Goal: Information Seeking & Learning: Learn about a topic

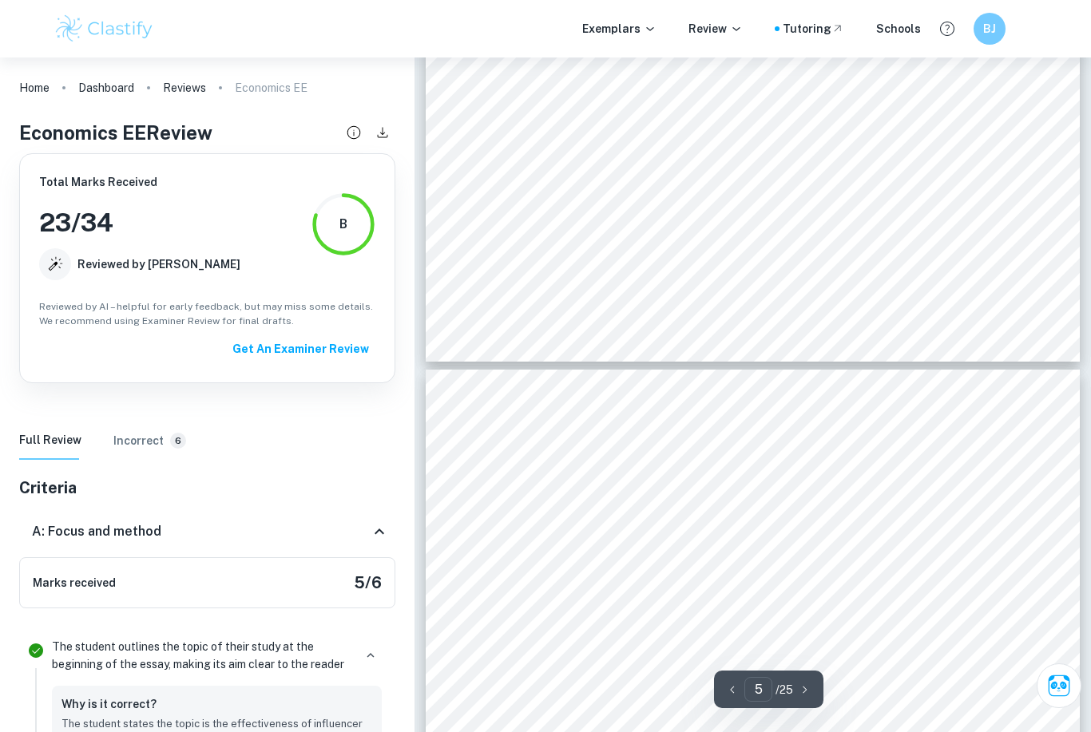
scroll to position [3179, 0]
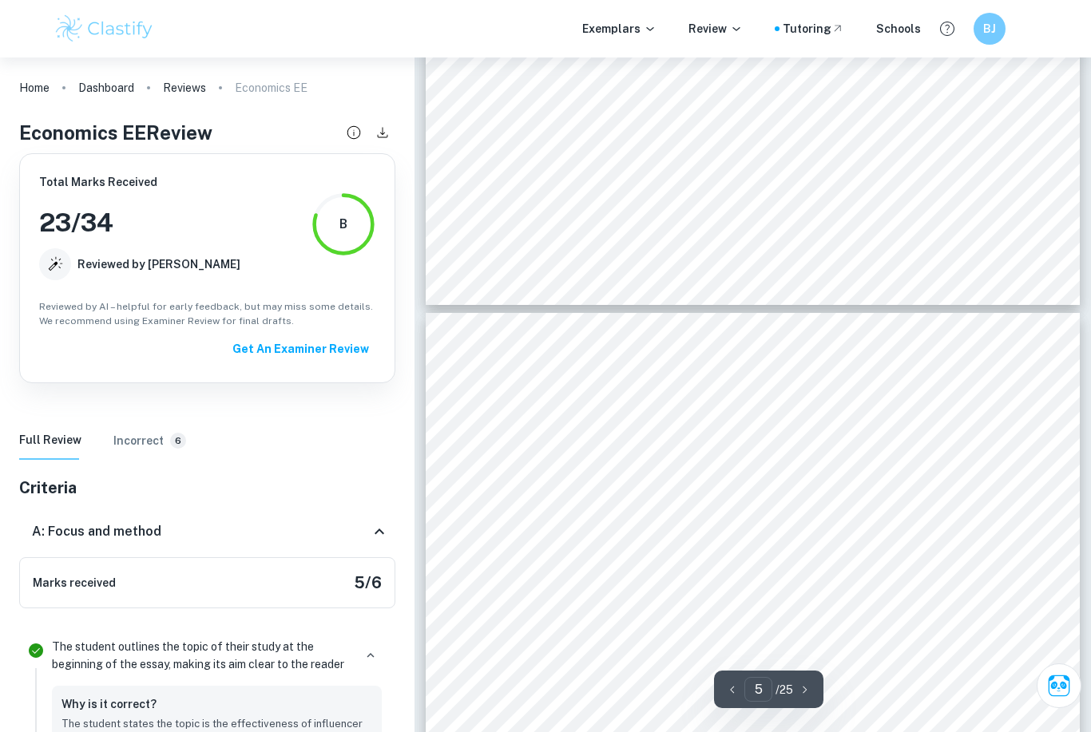
click at [835, 499] on div "This diverse approach created a well-rounded argument and strengthened the accu…" at bounding box center [753, 736] width 655 height 847
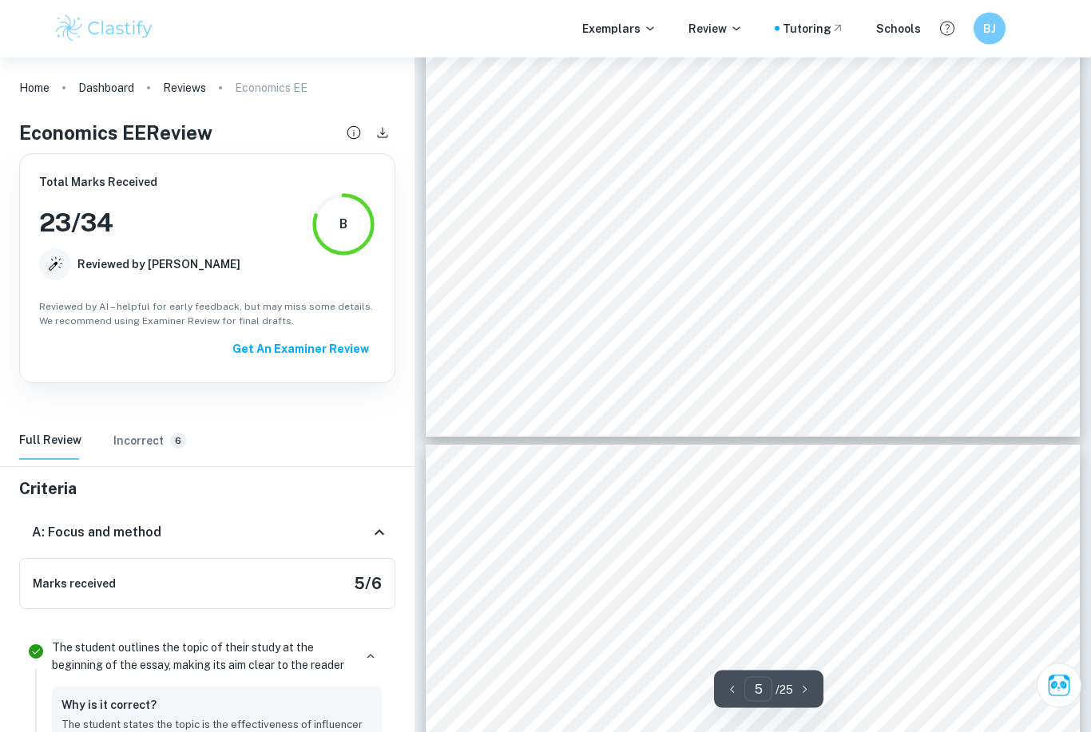
scroll to position [3903, 0]
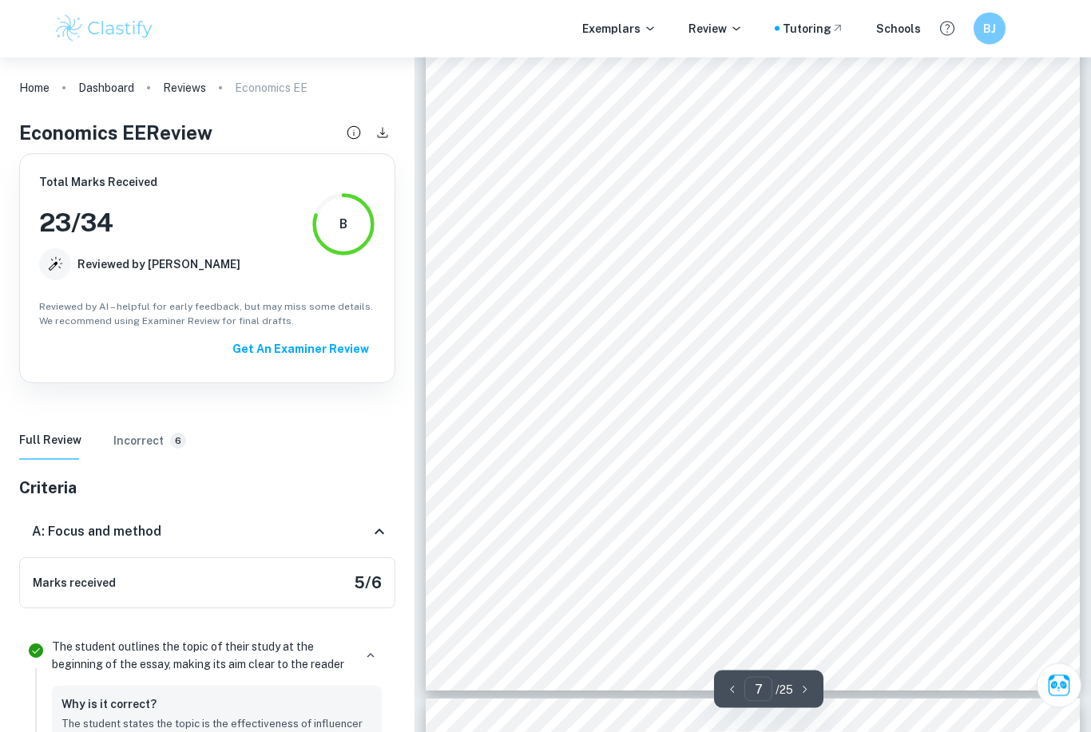
click at [855, 377] on div "Beyond the bounds of price, demand can be influenced by other factors. The crit…" at bounding box center [753, 268] width 655 height 847
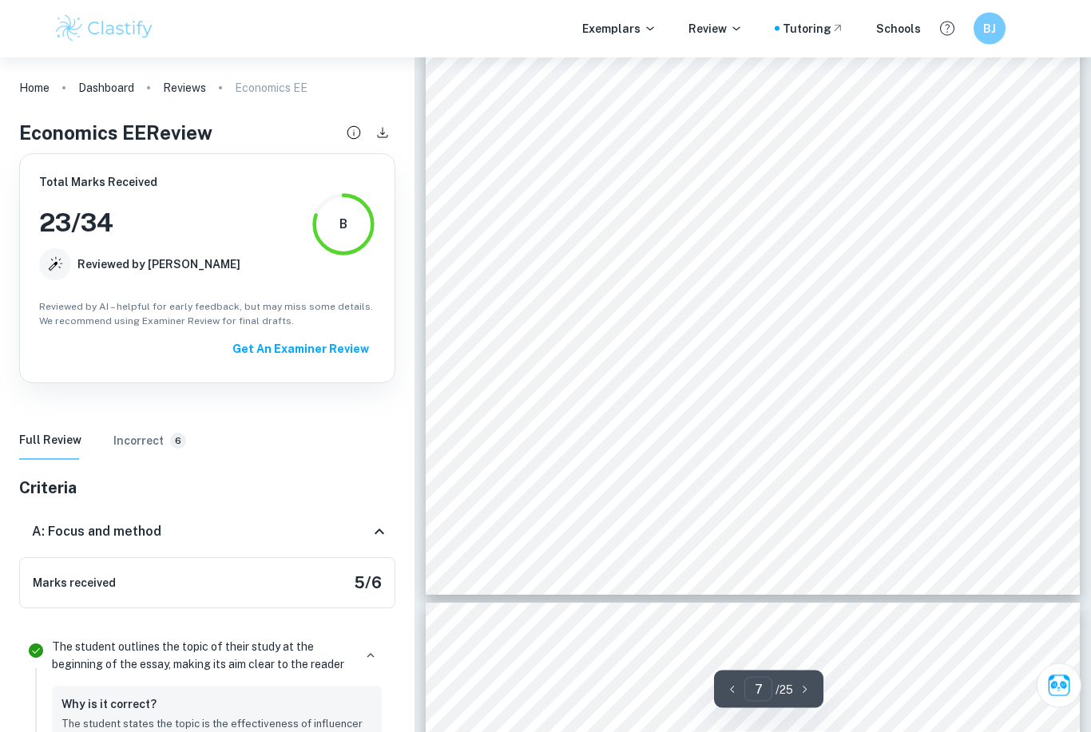
click at [823, 340] on div "Beyond the bounds of price, demand can be influenced by other factors. The crit…" at bounding box center [753, 172] width 655 height 847
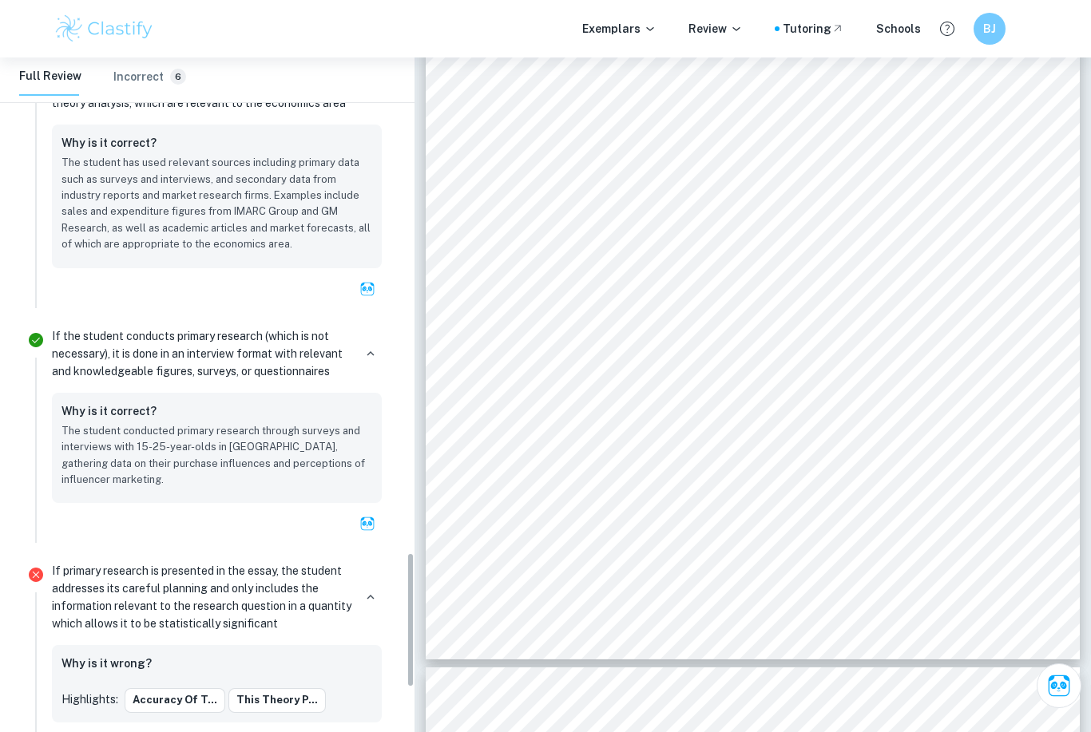
scroll to position [2665, 0]
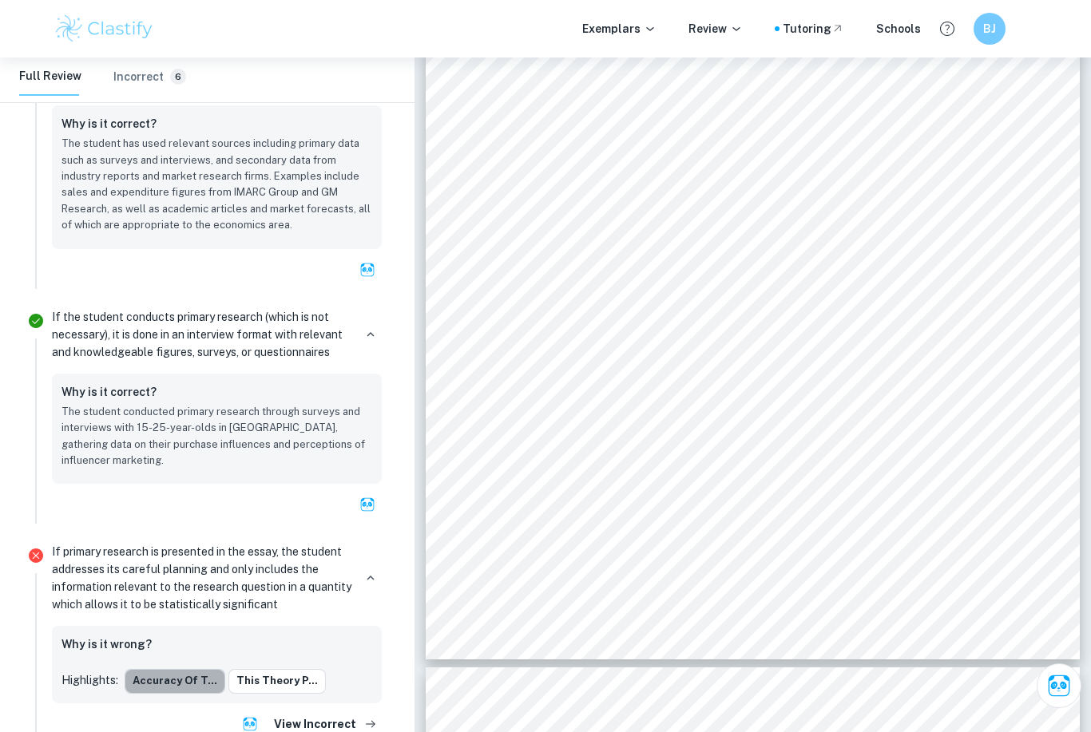
click at [203, 669] on button "accuracy of t..." at bounding box center [175, 681] width 101 height 24
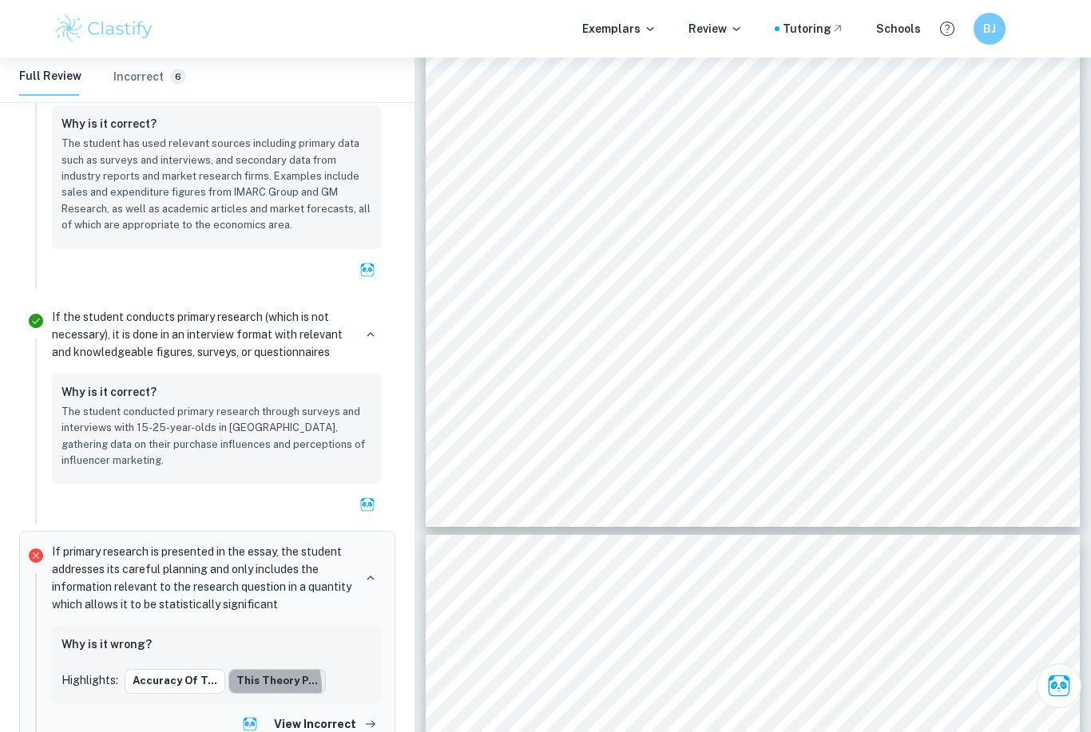
click at [244, 669] on button "this theory p..." at bounding box center [276, 681] width 97 height 24
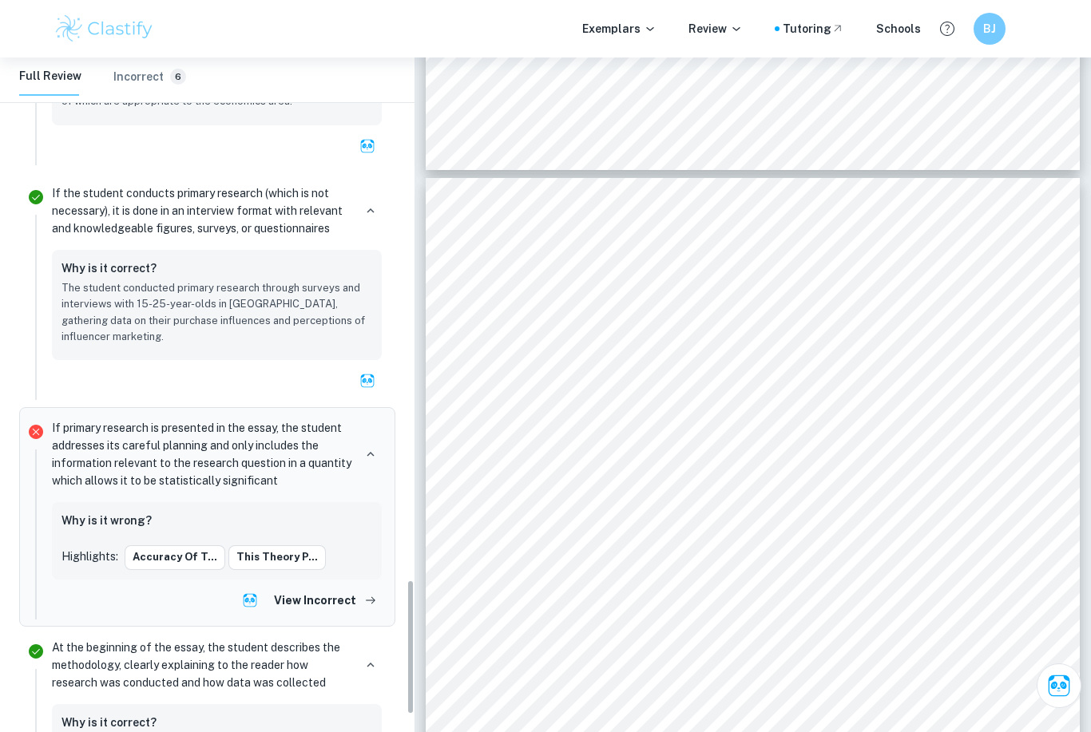
scroll to position [2793, 0]
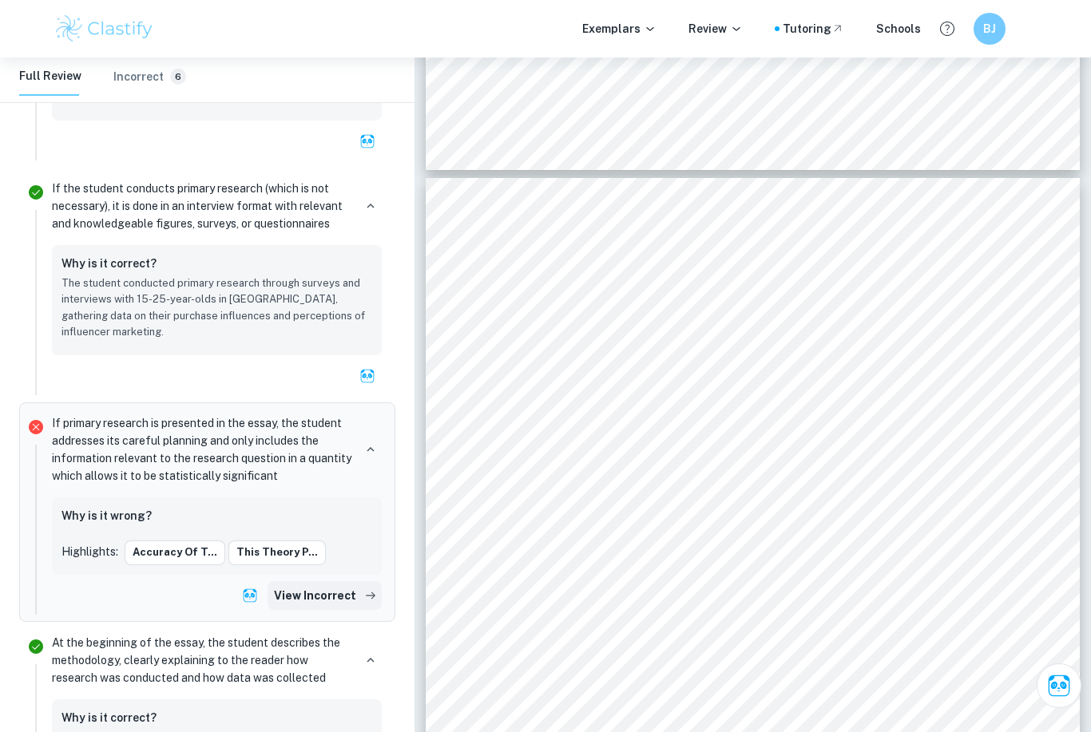
click at [291, 581] on button "View Incorrect" at bounding box center [325, 595] width 114 height 29
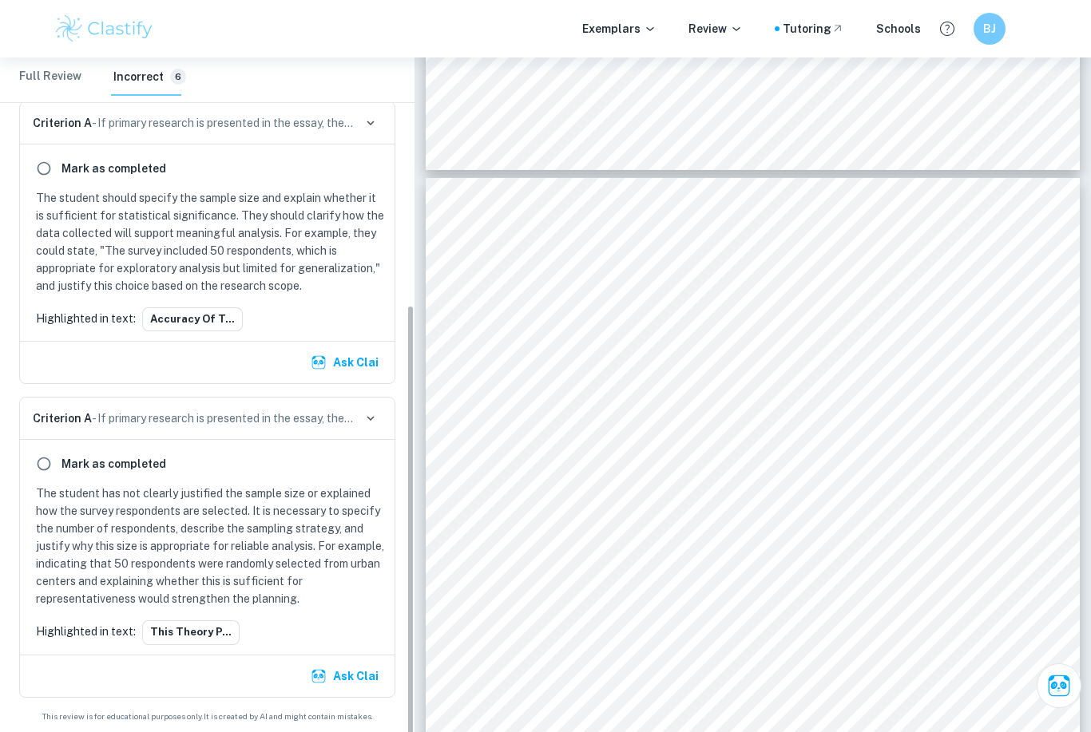
scroll to position [375, 0]
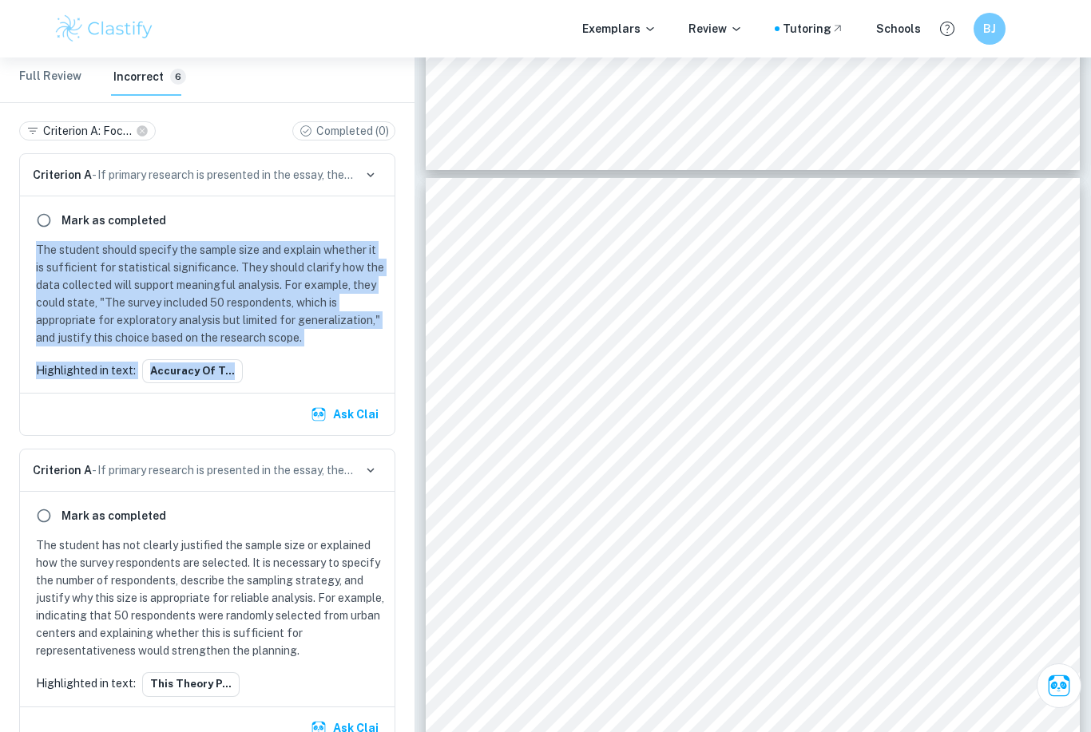
drag, startPoint x: 28, startPoint y: 248, endPoint x: 185, endPoint y: 350, distance: 187.6
click at [185, 350] on div "[PERSON_NAME] as completed The student should specify the sample size and expla…" at bounding box center [207, 294] width 375 height 196
click at [185, 349] on div "[PERSON_NAME] as completed The student should specify the sample size and expla…" at bounding box center [207, 294] width 375 height 196
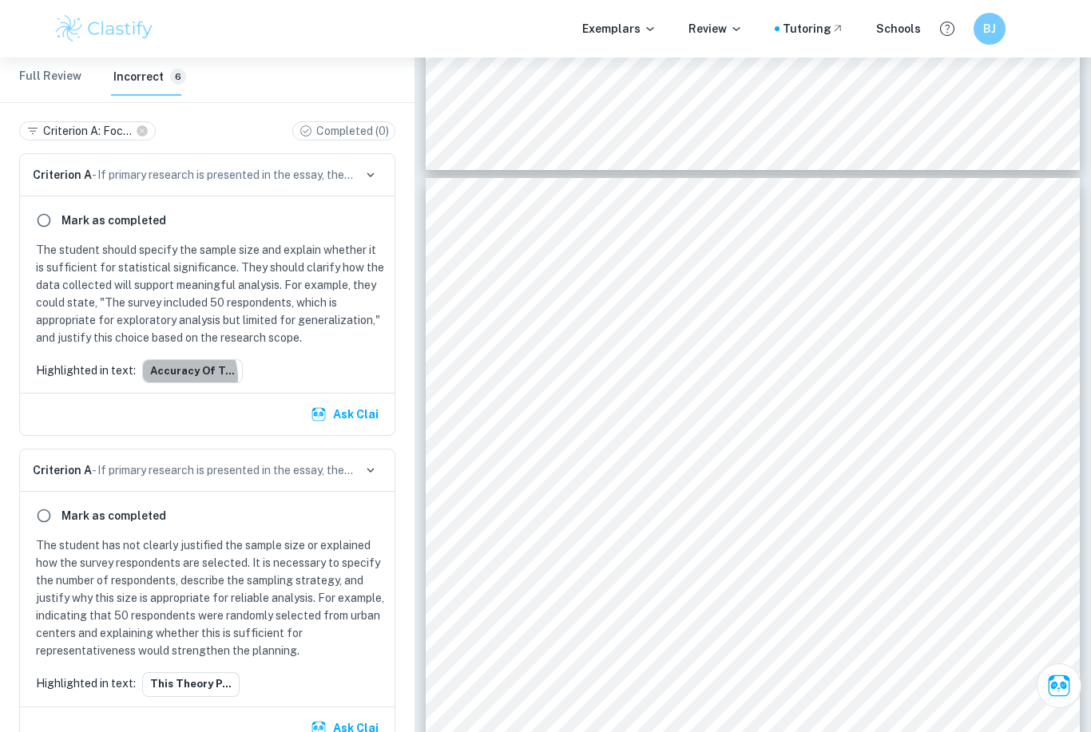
drag, startPoint x: 170, startPoint y: 379, endPoint x: 170, endPoint y: 530, distance: 151.0
click at [170, 379] on button "accuracy of t..." at bounding box center [192, 371] width 101 height 24
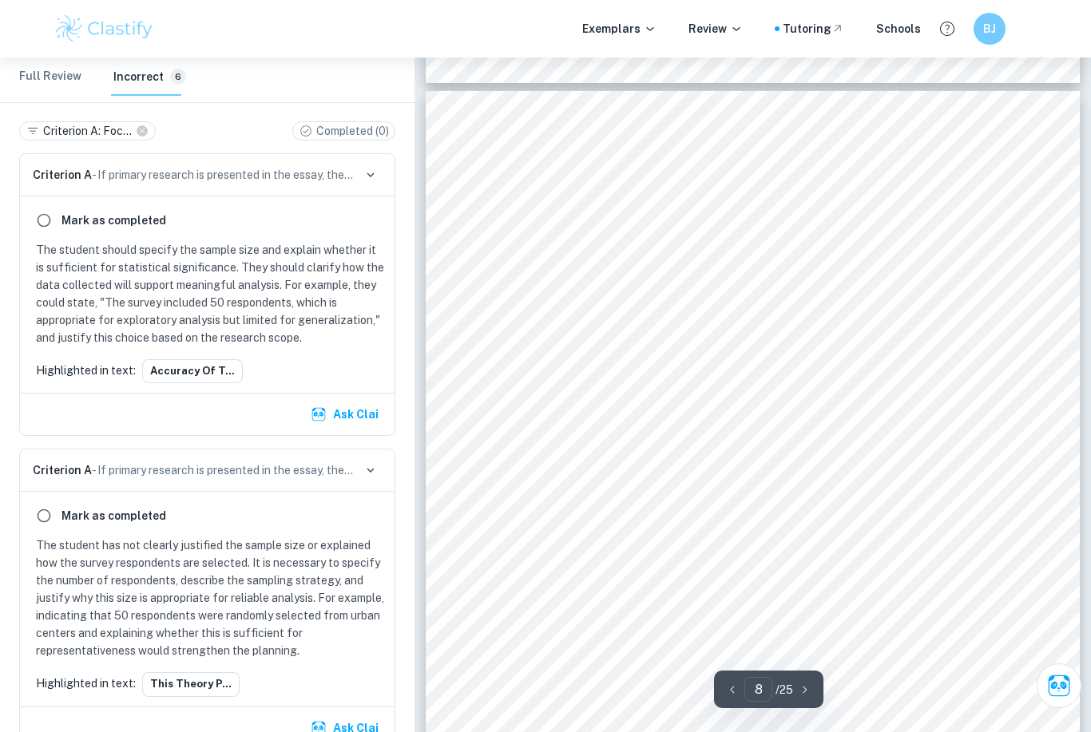
scroll to position [3373, 0]
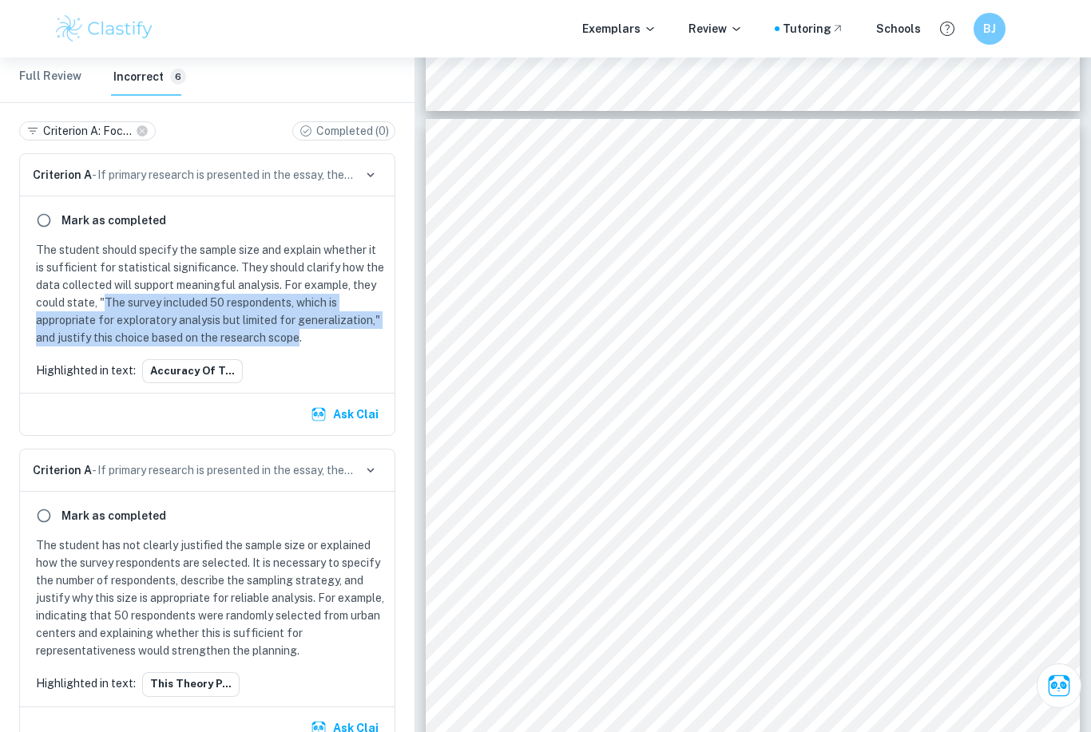
drag, startPoint x: 101, startPoint y: 308, endPoint x: 297, endPoint y: 344, distance: 199.0
click at [297, 344] on p "The student should specify the sample size and explain whether it is sufficient…" at bounding box center [210, 293] width 349 height 105
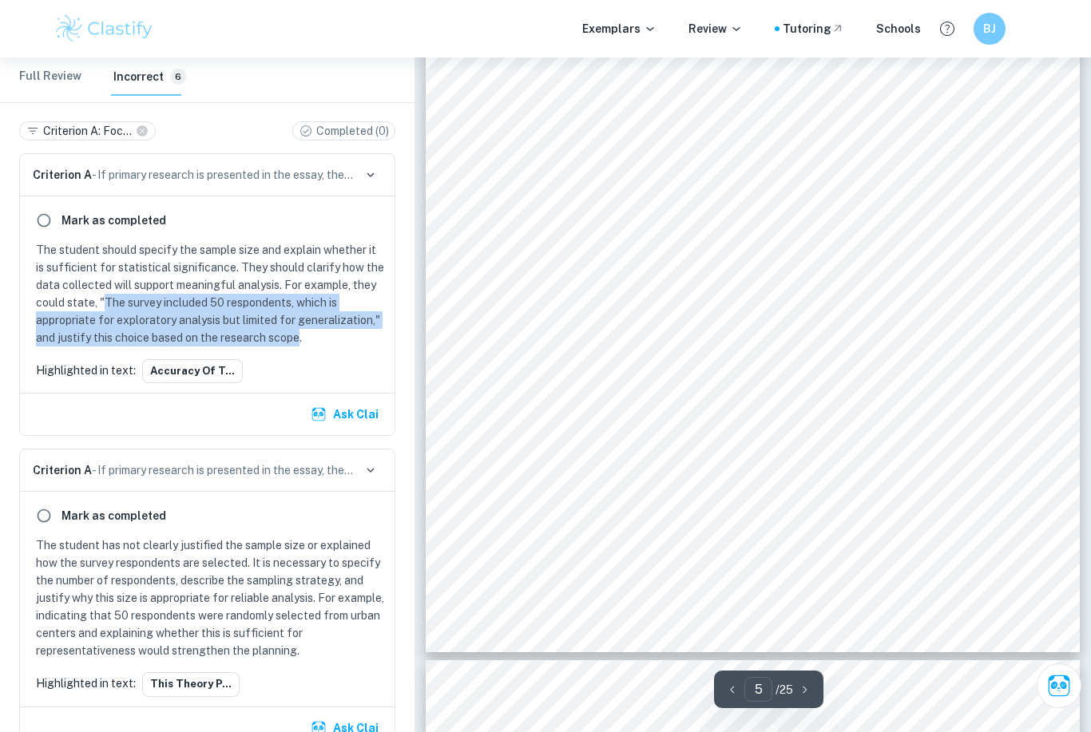
scroll to position [3686, 0]
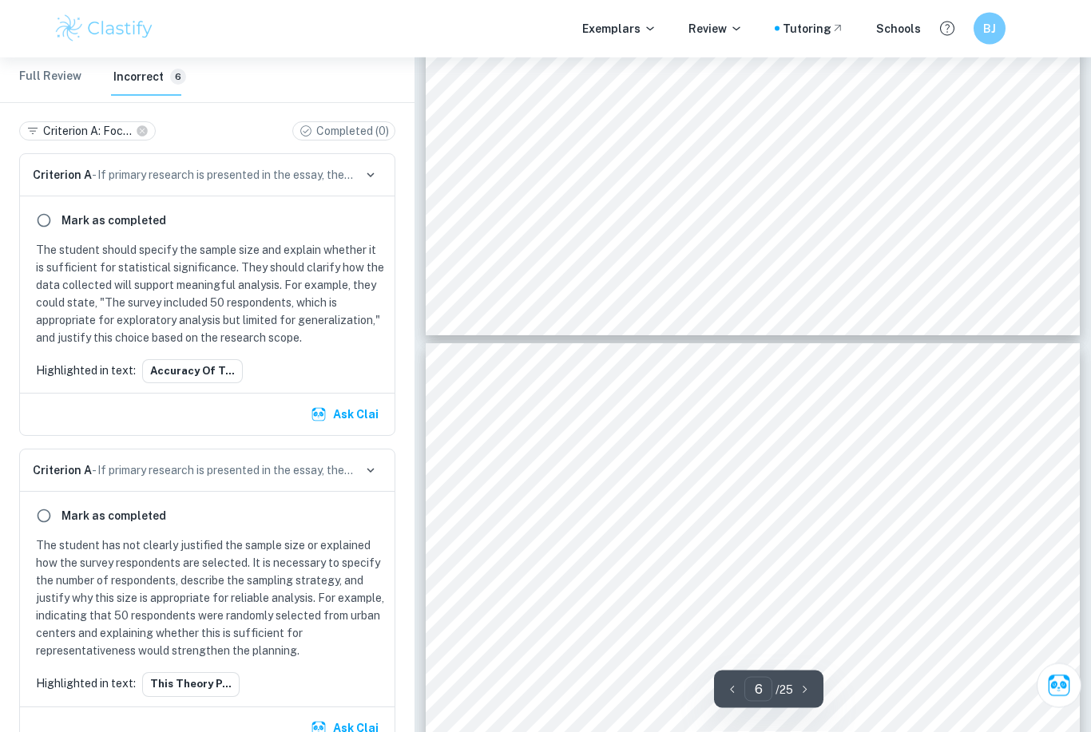
click at [186, 534] on div "[PERSON_NAME] as completed The student has not clearly justified the sample siz…" at bounding box center [207, 599] width 375 height 214
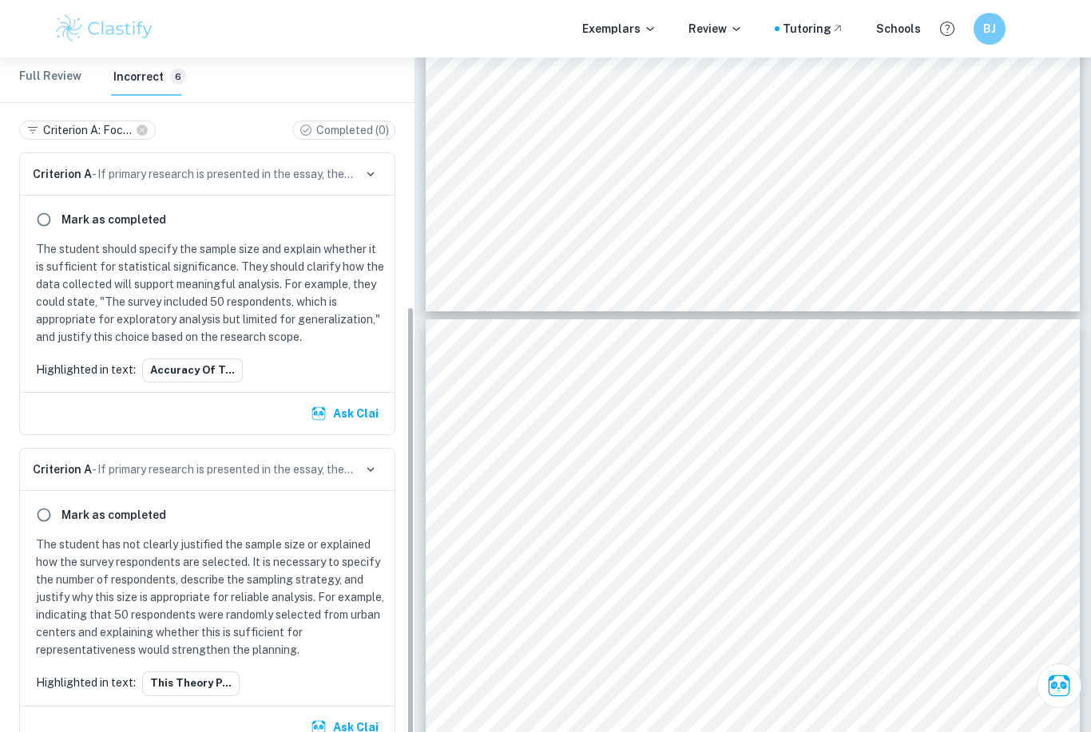
scroll to position [375, 0]
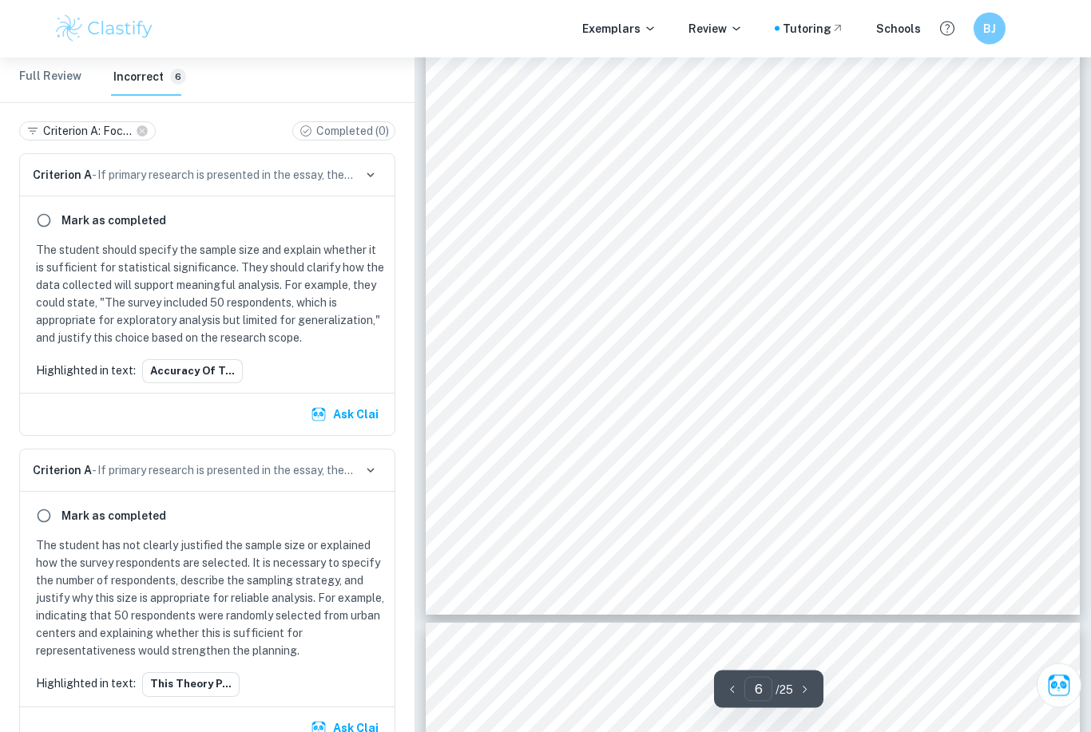
click at [39, 89] on Review "Full Review" at bounding box center [50, 77] width 62 height 38
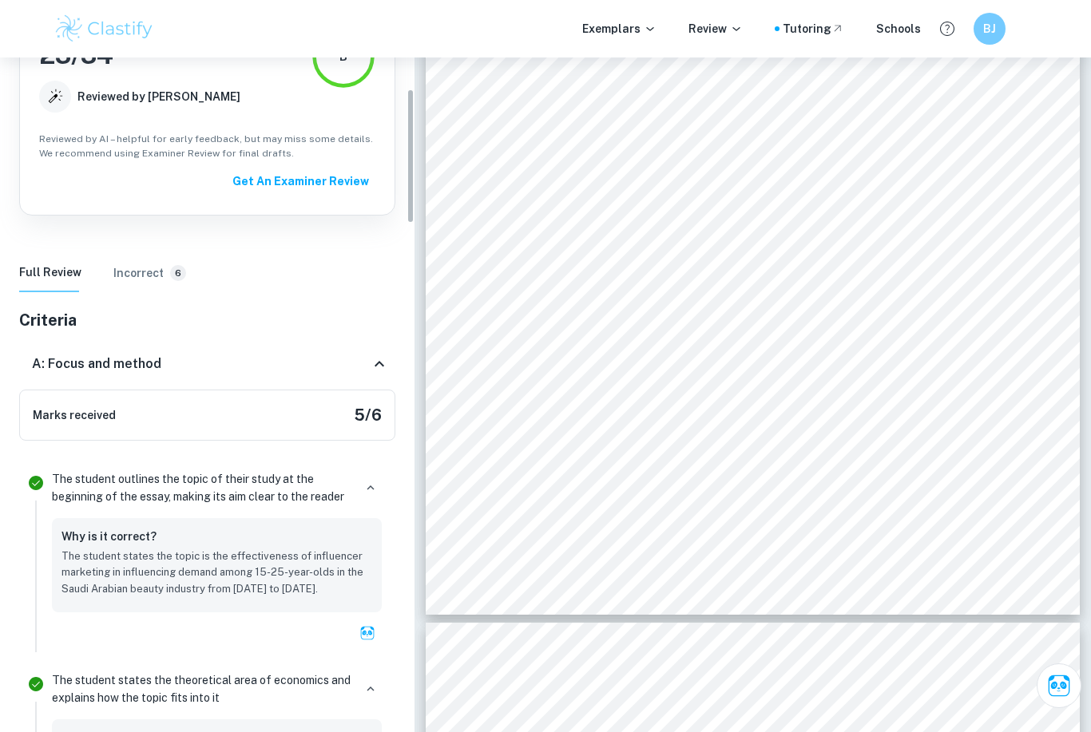
scroll to position [173, 0]
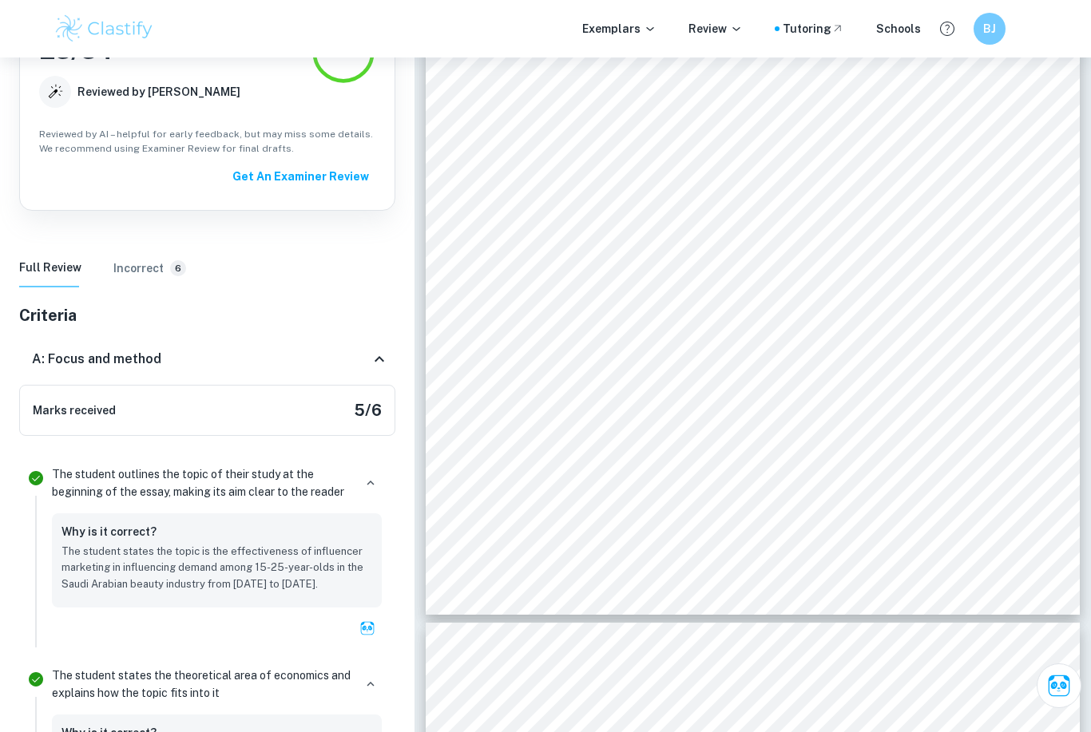
click at [106, 367] on h6 "A: Focus and method" at bounding box center [96, 359] width 129 height 19
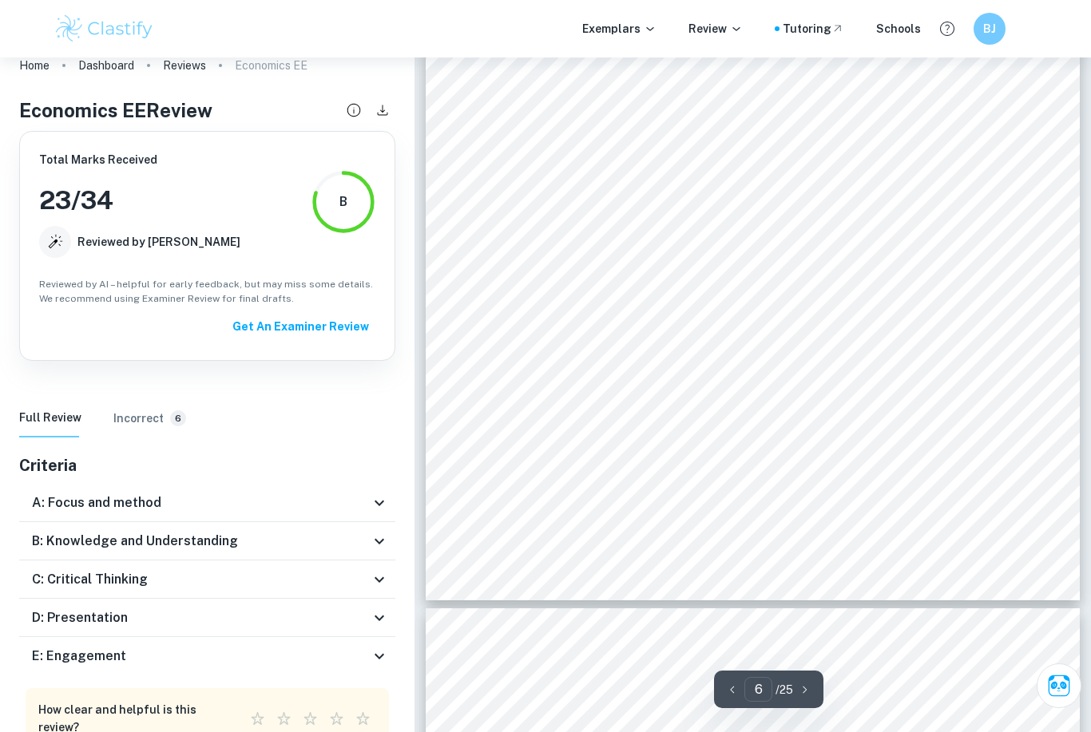
scroll to position [4612, 0]
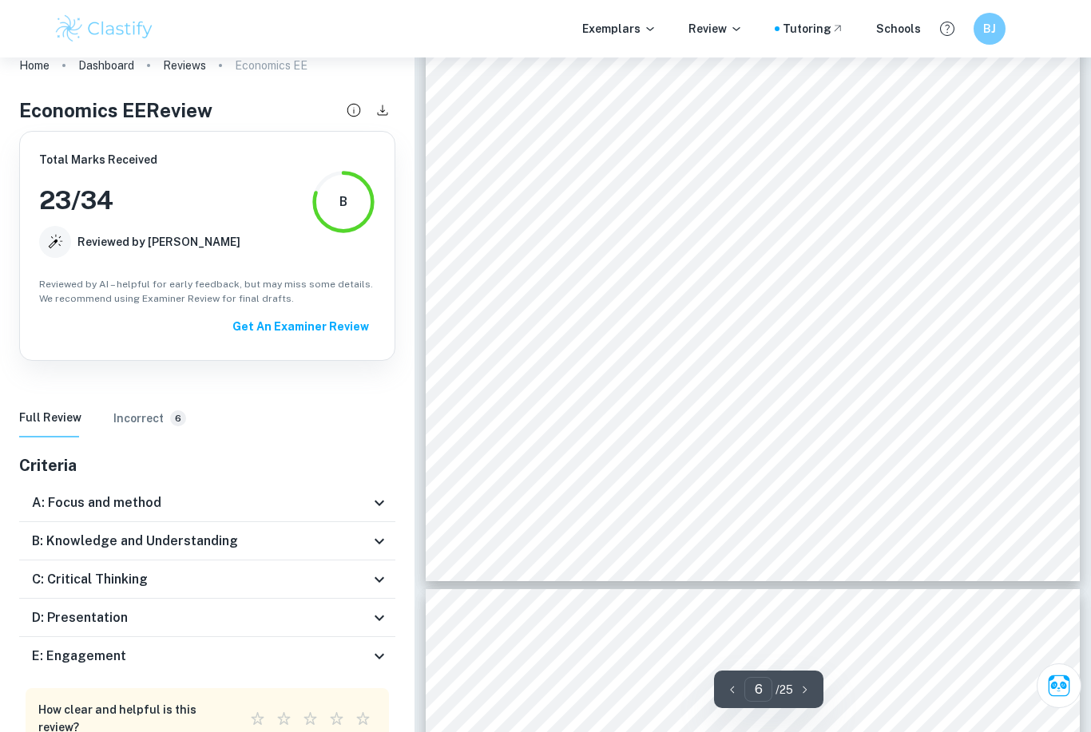
click at [63, 542] on h6 "B: Knowledge and Understanding" at bounding box center [135, 541] width 206 height 19
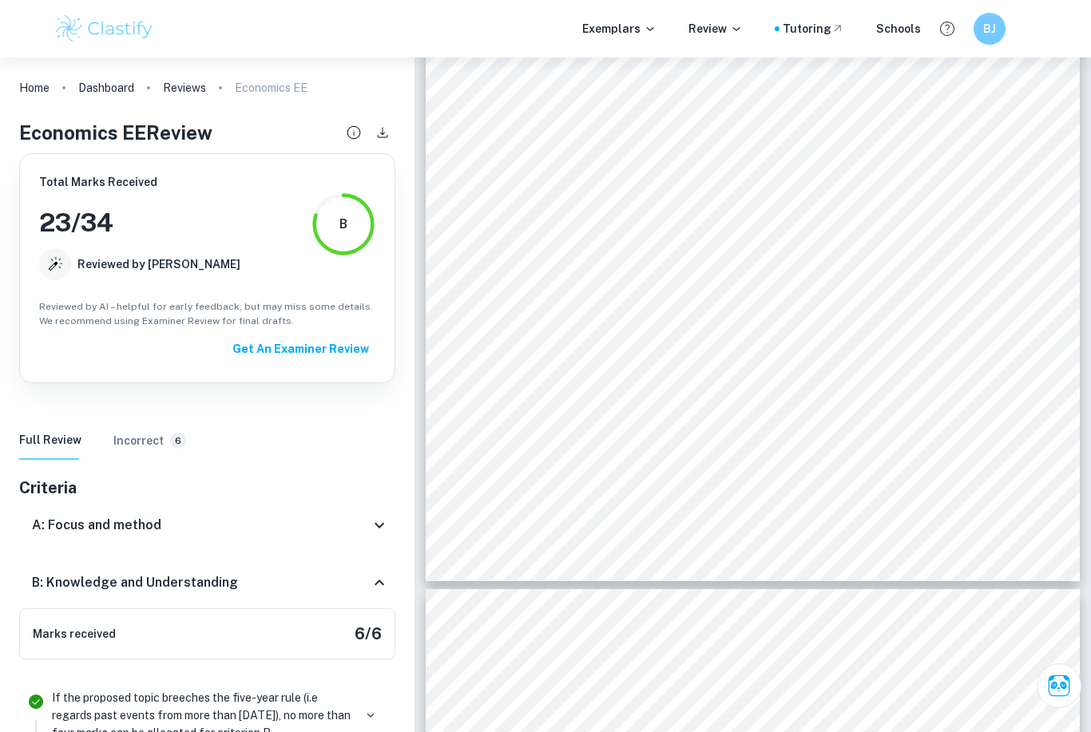
click at [54, 578] on h6 "B: Knowledge and Understanding" at bounding box center [135, 582] width 206 height 19
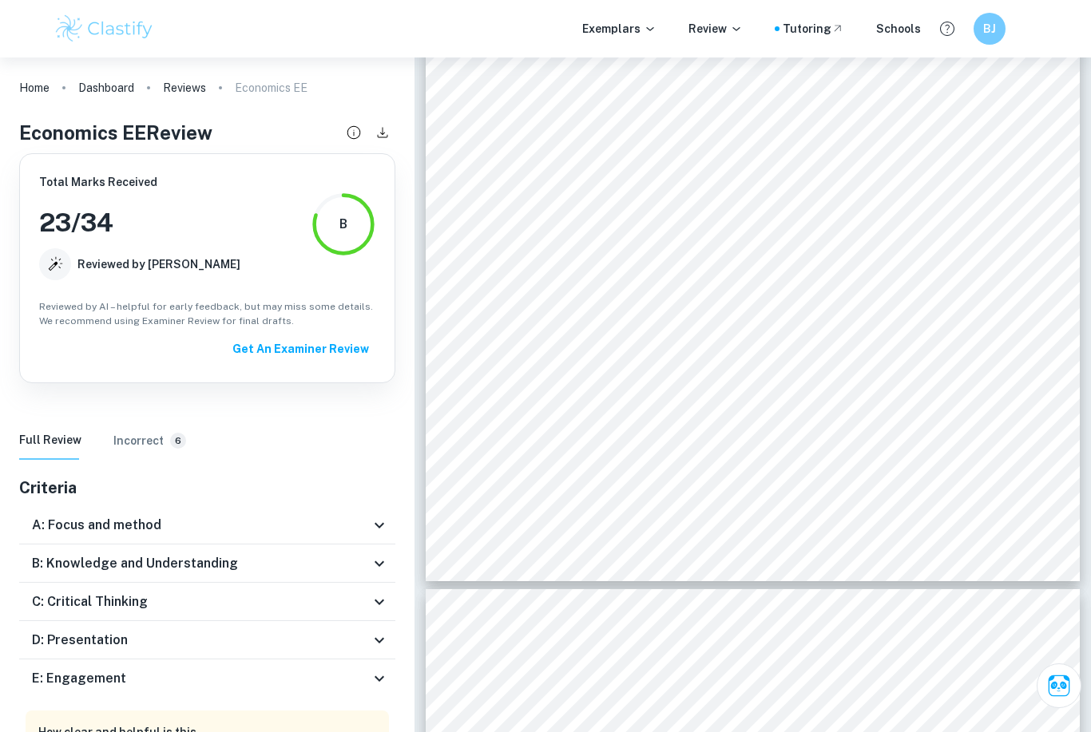
click at [42, 614] on div "C: Critical Thinking" at bounding box center [207, 602] width 376 height 38
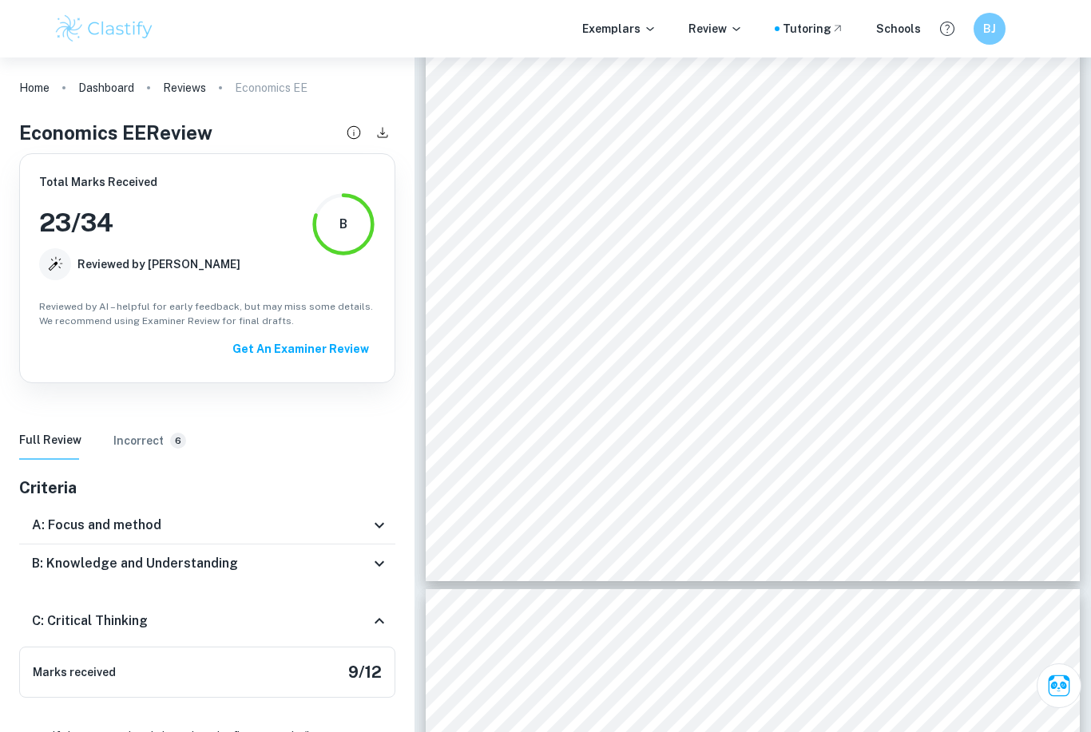
click at [42, 615] on h6 "C: Critical Thinking" at bounding box center [90, 621] width 116 height 19
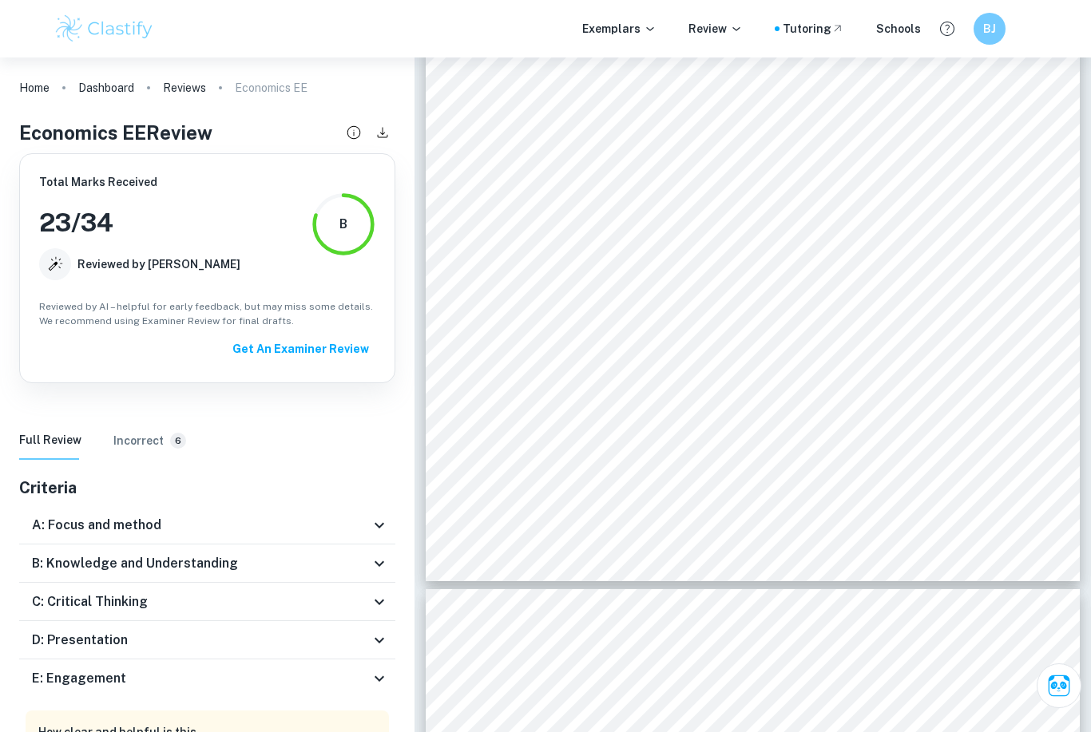
click at [44, 638] on h6 "D: Presentation" at bounding box center [80, 640] width 96 height 19
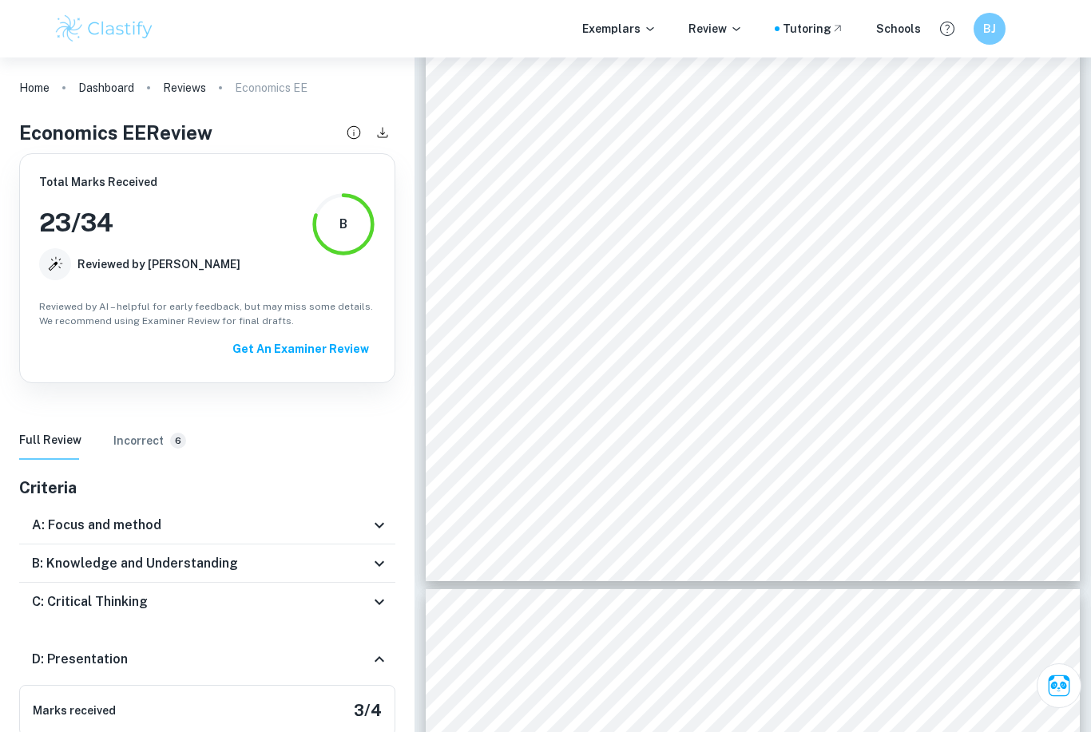
click at [28, 653] on div "D: Presentation" at bounding box center [207, 659] width 376 height 51
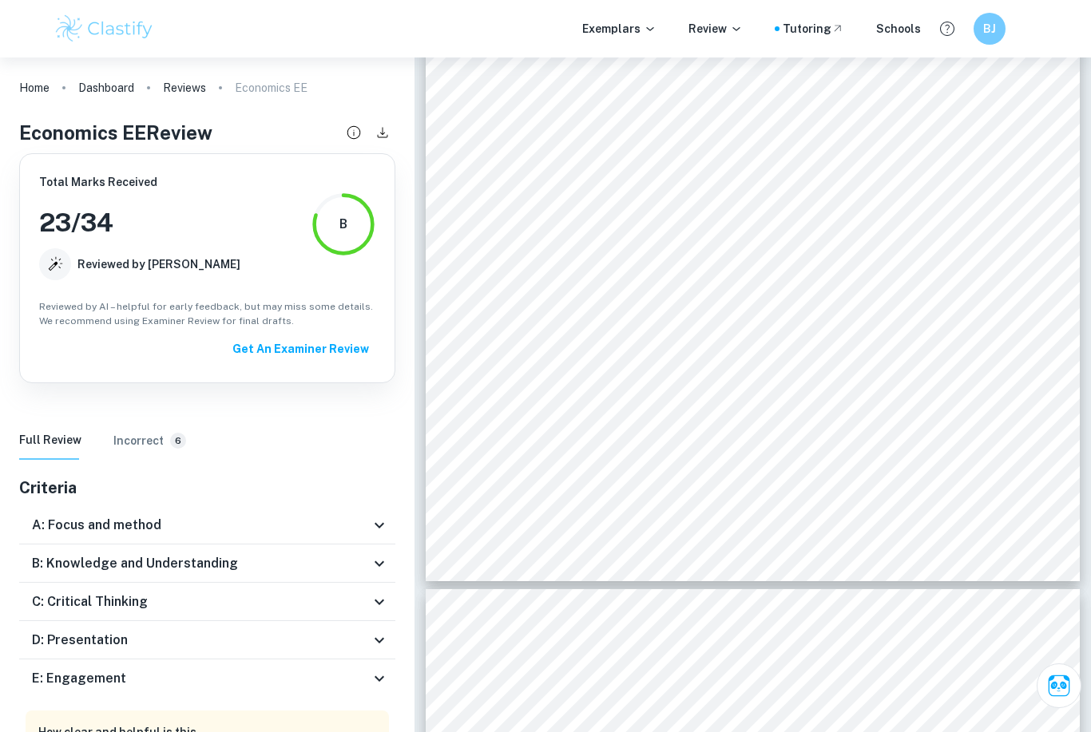
click at [46, 675] on h6 "E: Engagement" at bounding box center [79, 678] width 94 height 19
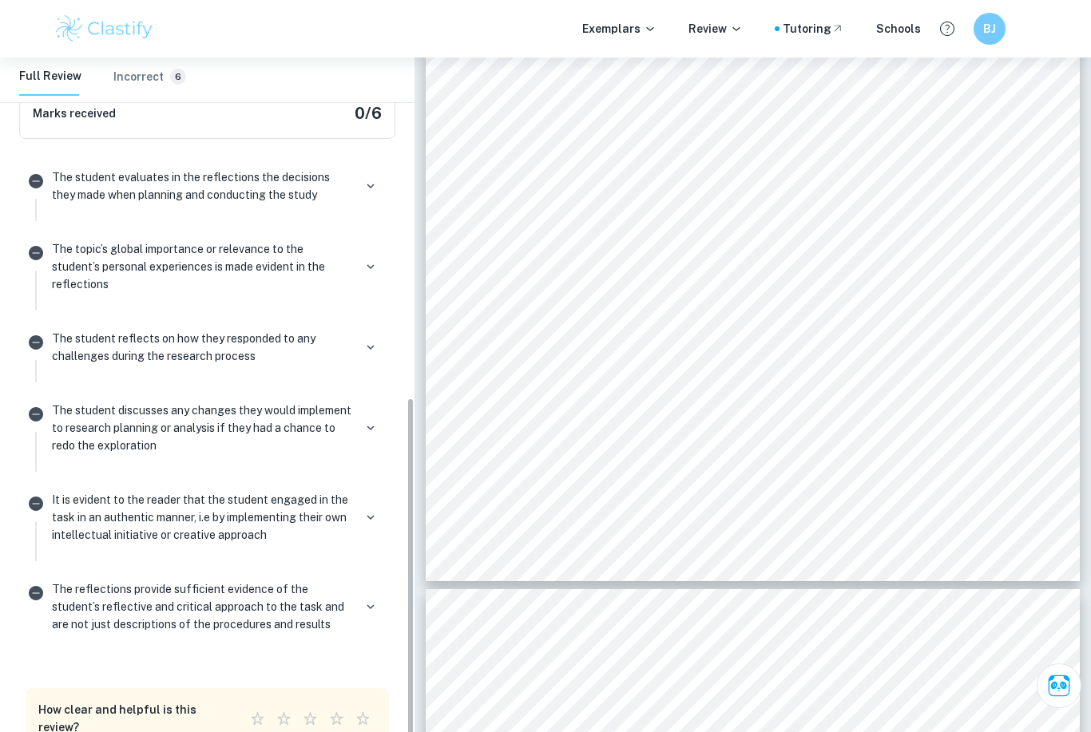
scroll to position [637, 0]
click at [133, 469] on div "The student discusses any changes they would implement to research planning or …" at bounding box center [217, 434] width 343 height 75
click at [153, 404] on p "The student discusses any changes they would implement to research planning or …" at bounding box center [202, 428] width 301 height 53
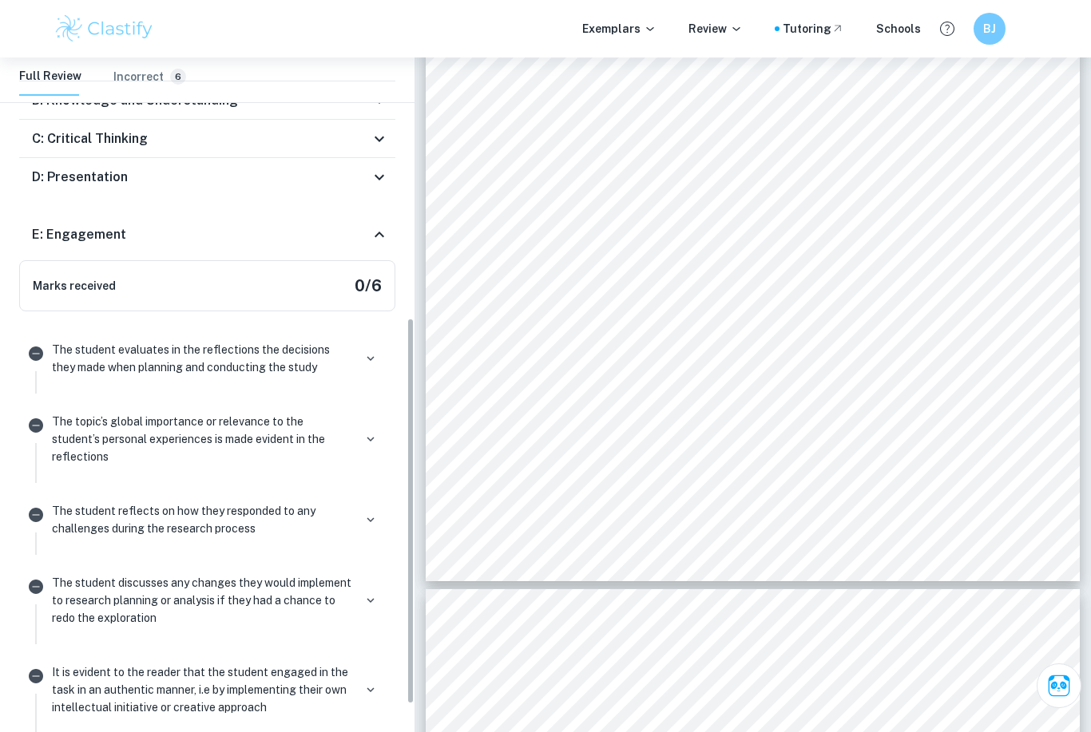
scroll to position [382, 0]
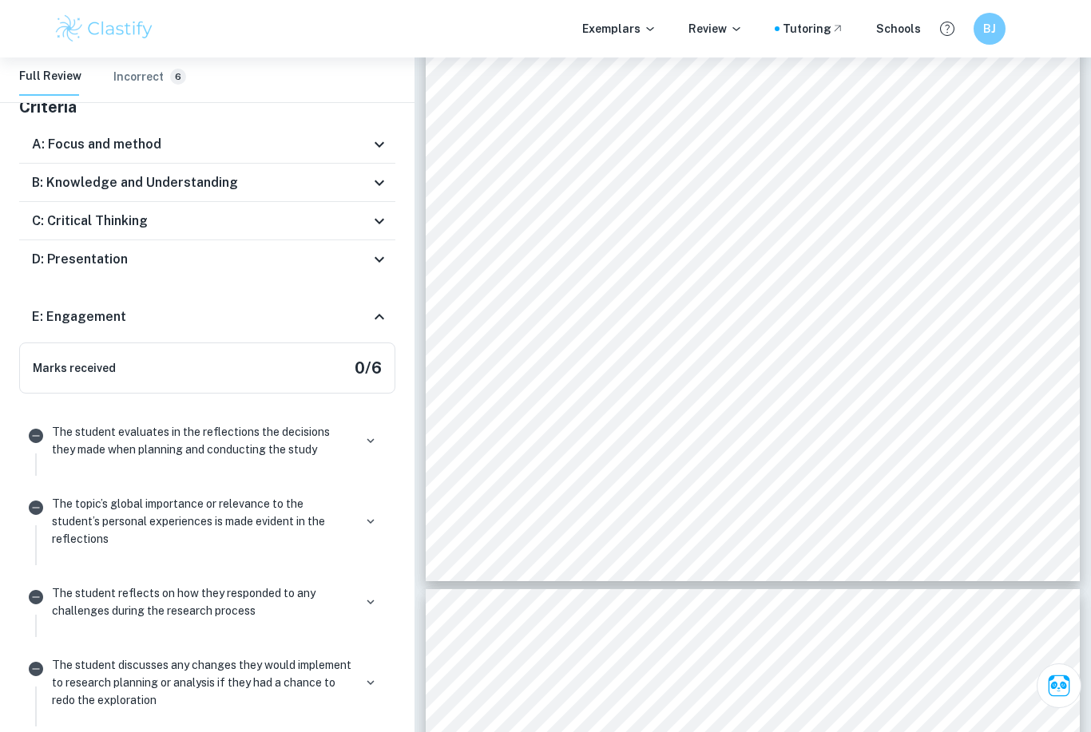
click at [180, 153] on div "A: Focus and method" at bounding box center [201, 144] width 338 height 19
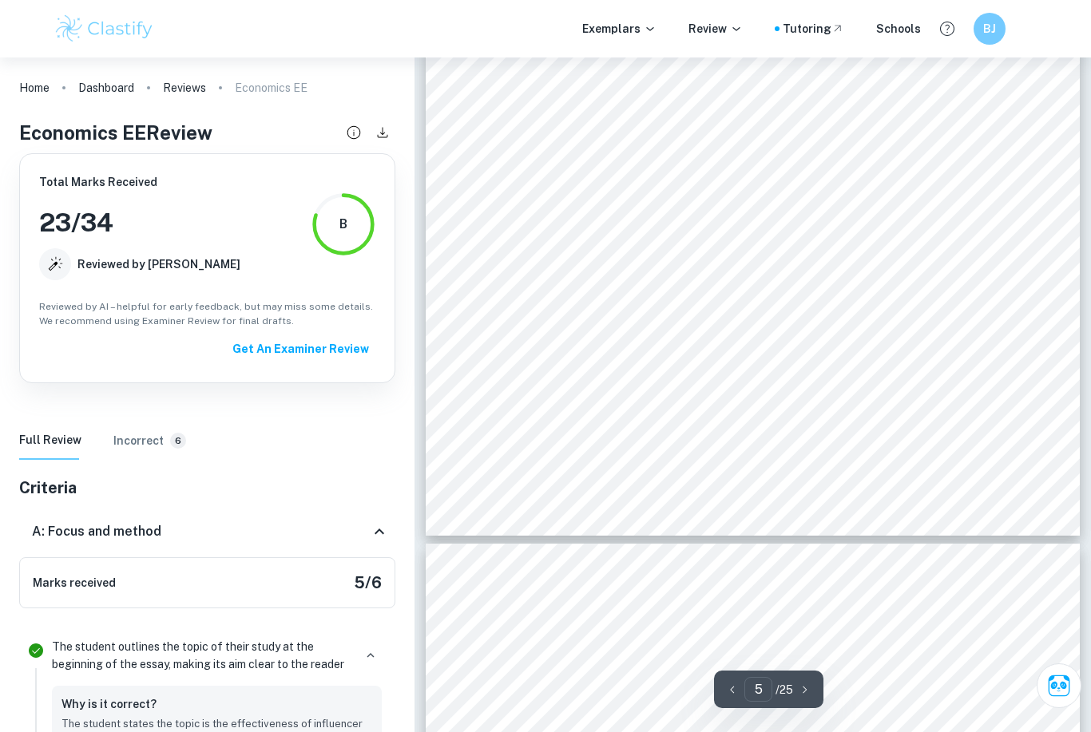
scroll to position [3802, 0]
